Goal: Information Seeking & Learning: Learn about a topic

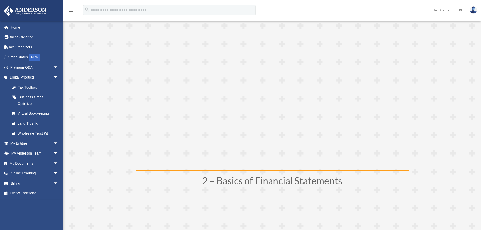
scroll to position [111, 0]
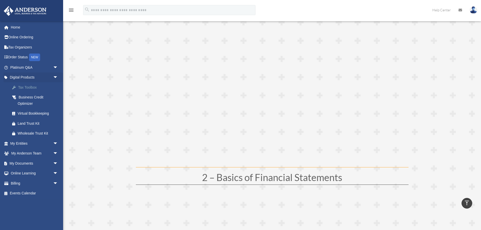
click at [36, 87] on div "Tax Toolbox" at bounding box center [39, 87] width 42 height 6
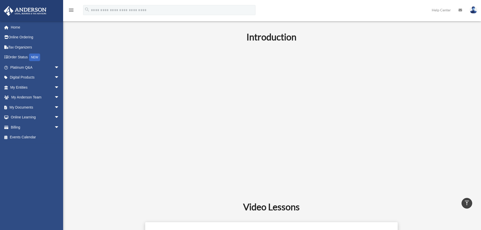
scroll to position [135, 0]
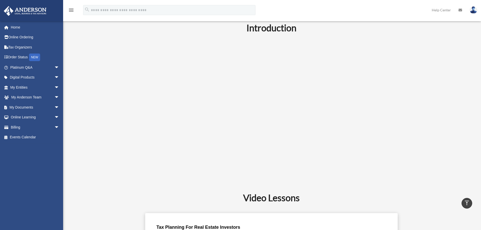
click at [427, 105] on div "Introduction" at bounding box center [272, 103] width 378 height 164
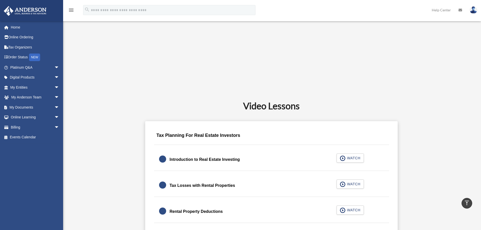
scroll to position [236, 0]
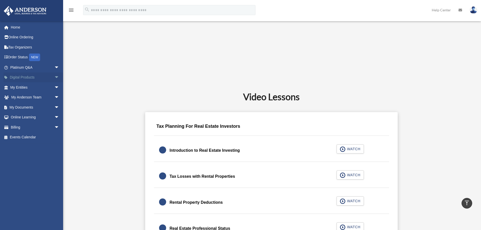
click at [54, 77] on span "arrow_drop_down" at bounding box center [59, 78] width 10 height 10
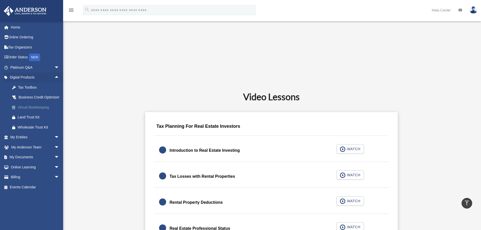
click at [31, 111] on div "Virtual Bookkeeping" at bounding box center [39, 107] width 43 height 6
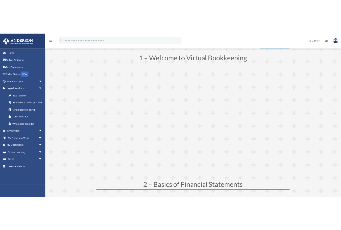
scroll to position [70, 0]
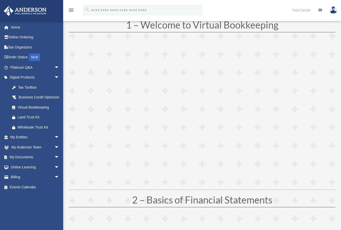
scroll to position [74, 0]
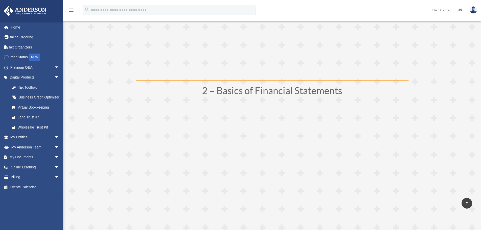
scroll to position [207, 0]
